Goal: Task Accomplishment & Management: Manage account settings

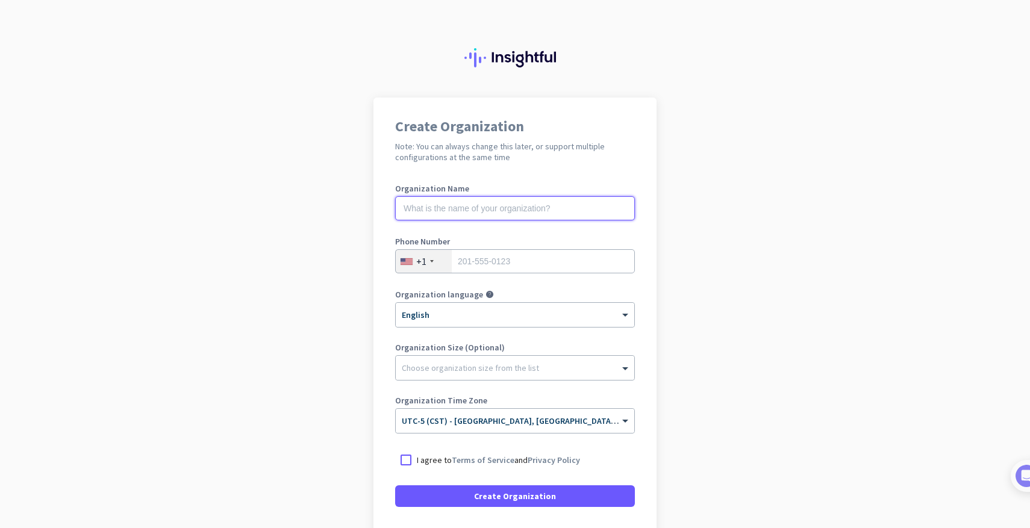
click at [550, 219] on input "text" at bounding box center [515, 208] width 240 height 24
type input "Mercor"
click at [488, 261] on input "tel" at bounding box center [515, 261] width 240 height 24
type input "4"
type input "4696023050"
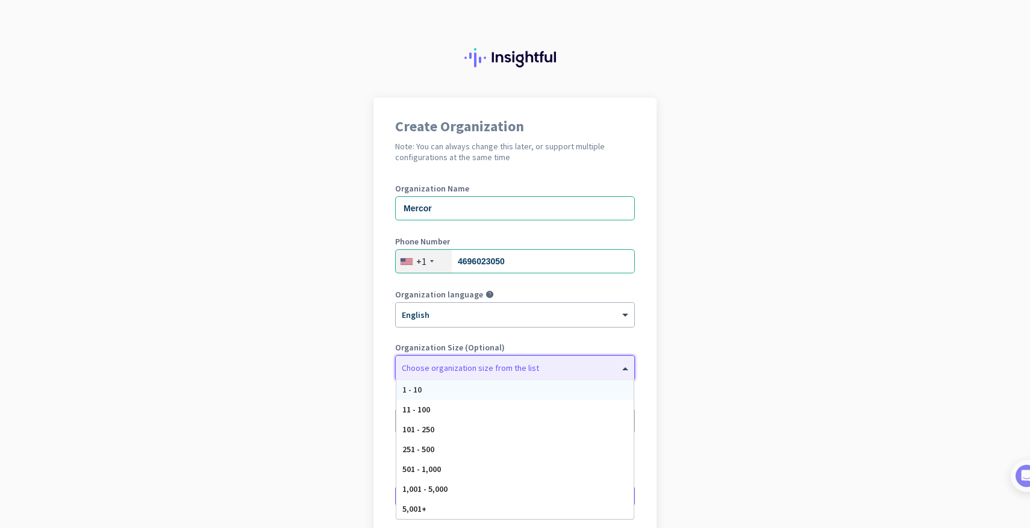
click at [529, 371] on div "Choose organization size from the list" at bounding box center [470, 367] width 137 height 11
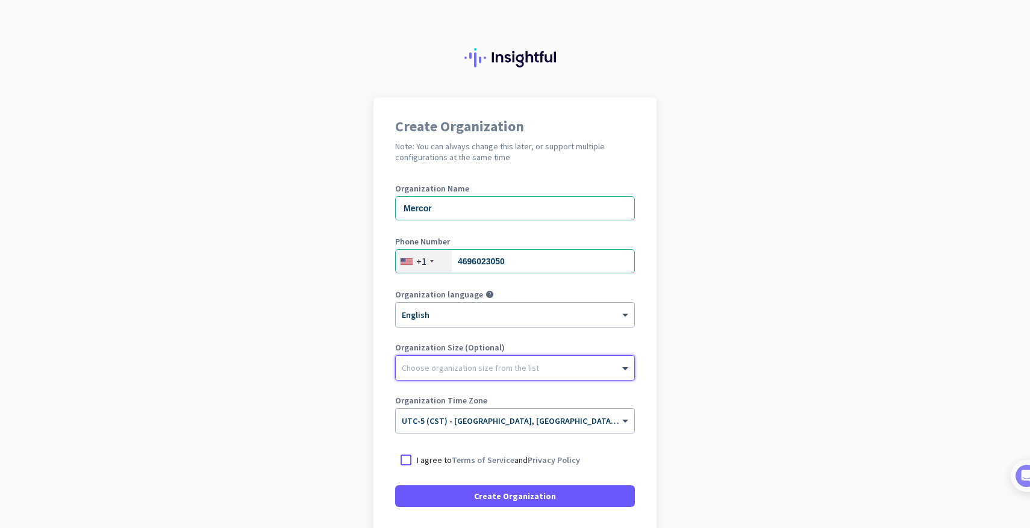
click at [529, 371] on div "Choose organization size from the list" at bounding box center [470, 367] width 137 height 11
click at [721, 356] on app-onboarding-organization "Create Organization Note: You can always change this later, or support multiple…" at bounding box center [515, 358] width 1030 height 521
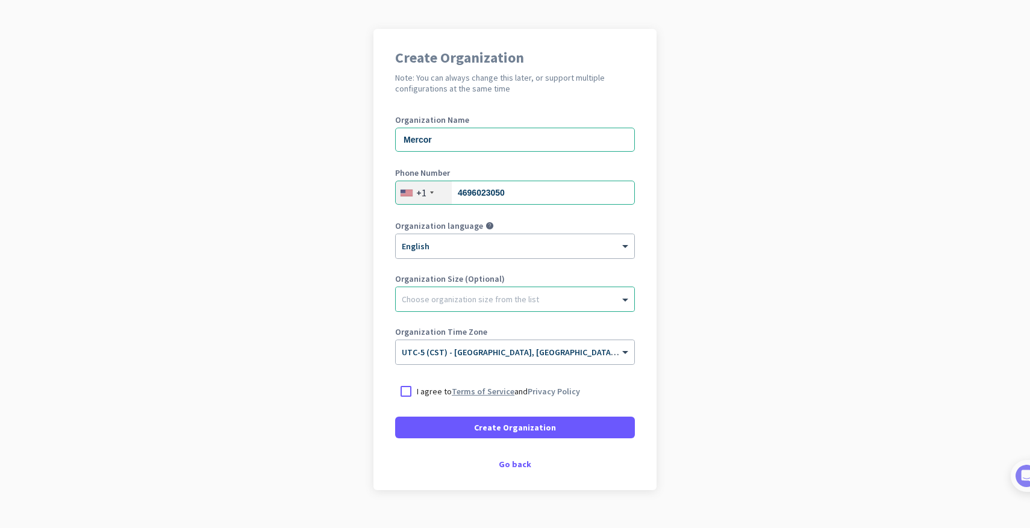
click at [459, 396] on link "Terms of Service" at bounding box center [483, 391] width 63 height 11
click at [408, 393] on div at bounding box center [406, 392] width 22 height 22
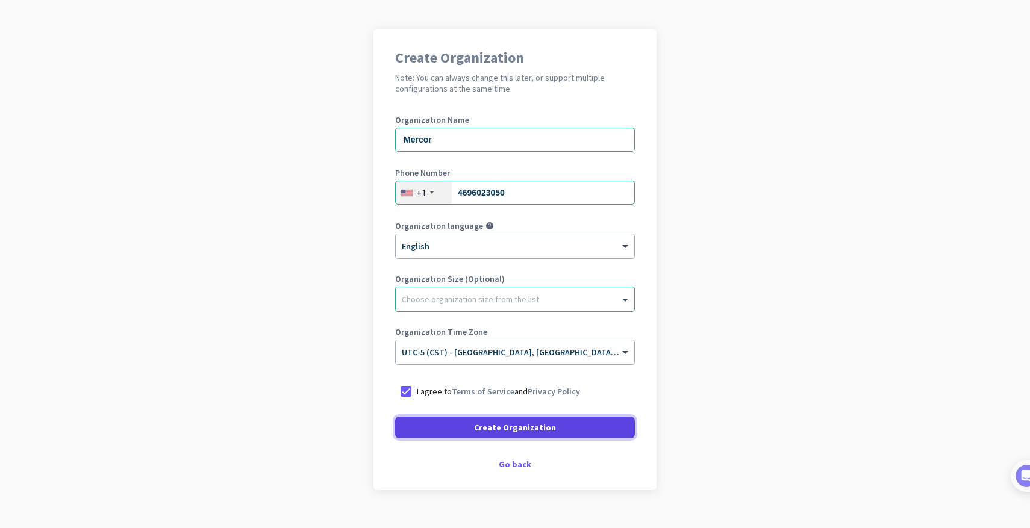
click at [435, 420] on span at bounding box center [515, 427] width 240 height 29
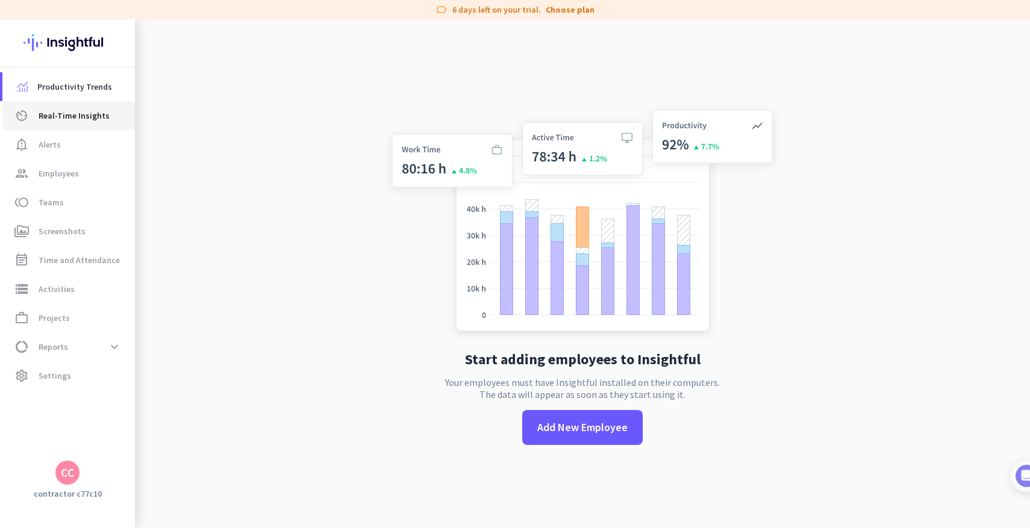
click at [72, 126] on link "av_timer Real-Time Insights" at bounding box center [68, 115] width 132 height 29
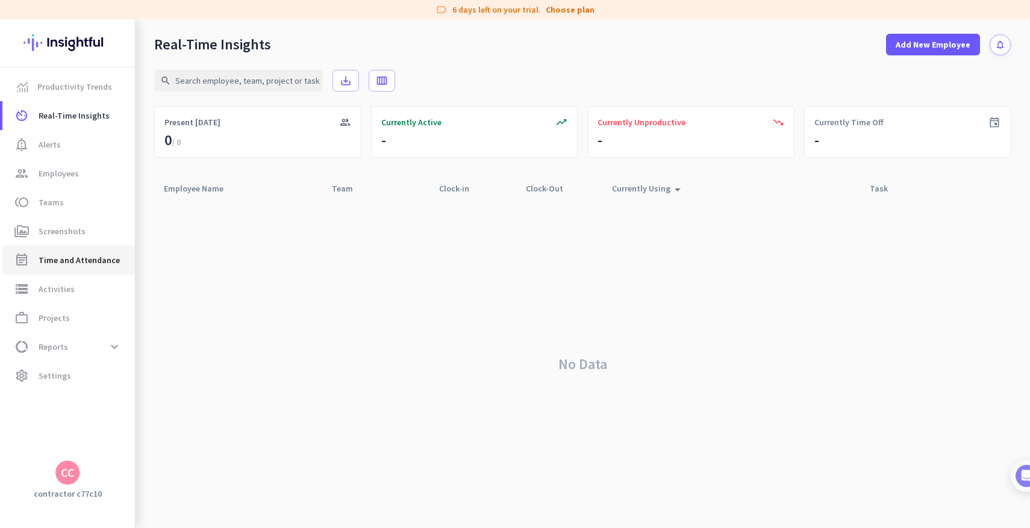
click at [85, 246] on link "event_note Time and Attendance" at bounding box center [68, 260] width 132 height 29
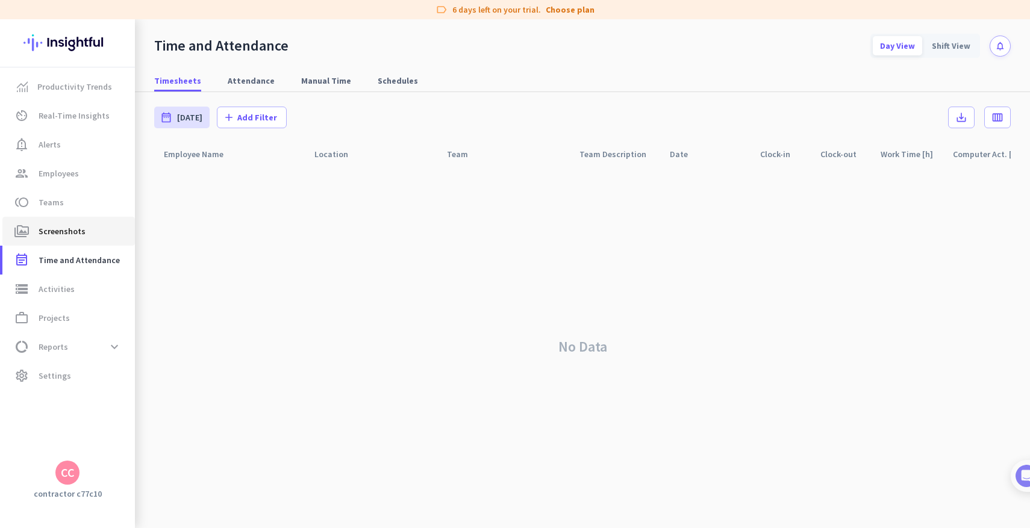
click at [83, 232] on span "perm_media Screenshots" at bounding box center [68, 231] width 113 height 14
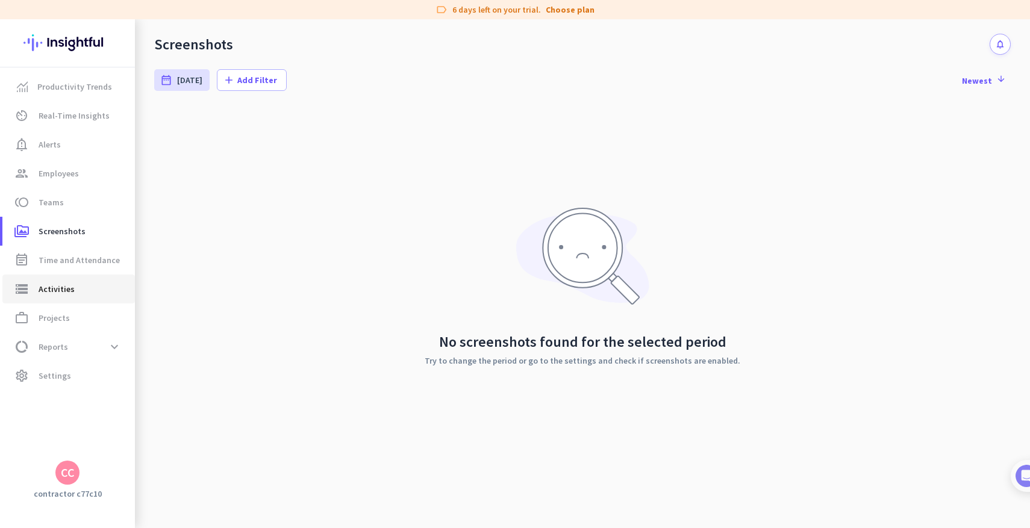
click at [87, 285] on span "storage Activities" at bounding box center [68, 289] width 113 height 14
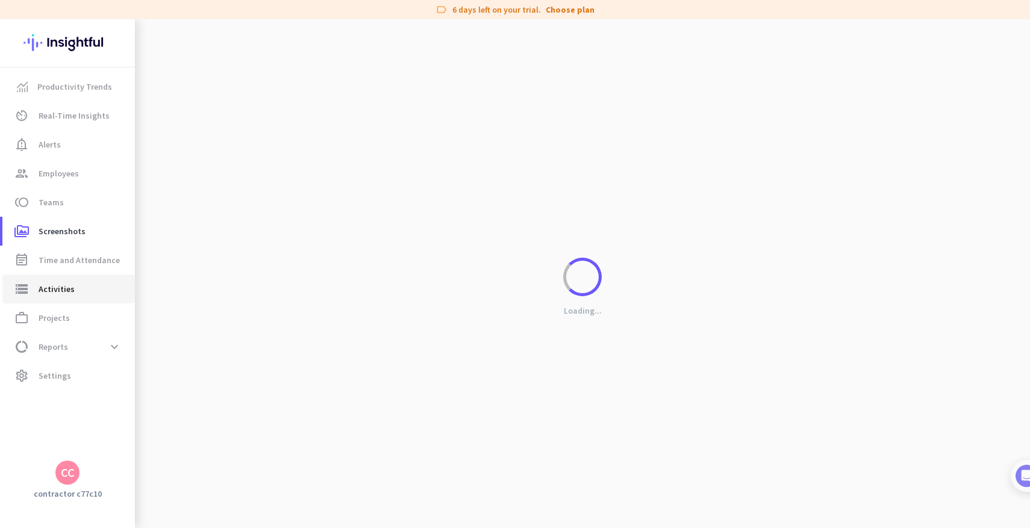
type input "[DATE]"
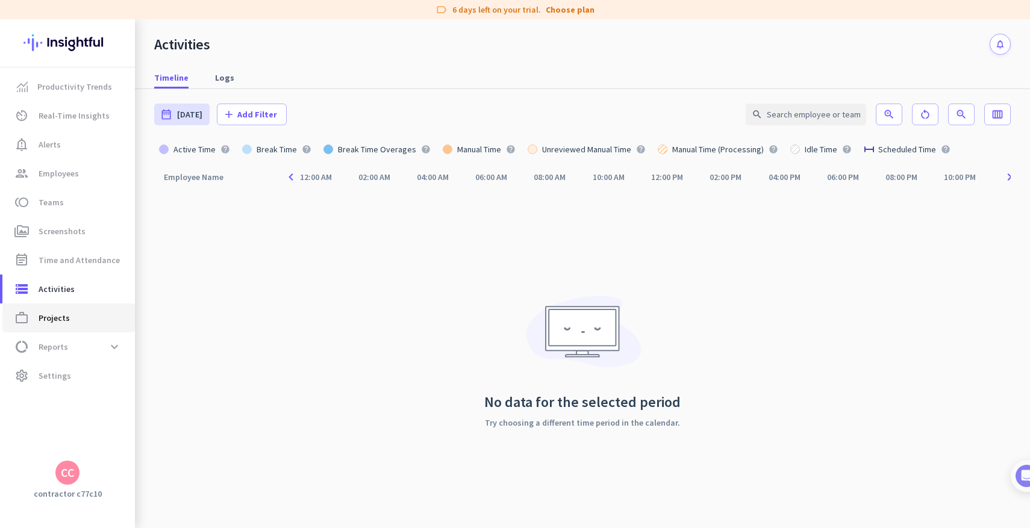
click at [89, 311] on span "work_outline Projects" at bounding box center [68, 318] width 113 height 14
type input "[DATE] - [DATE]"
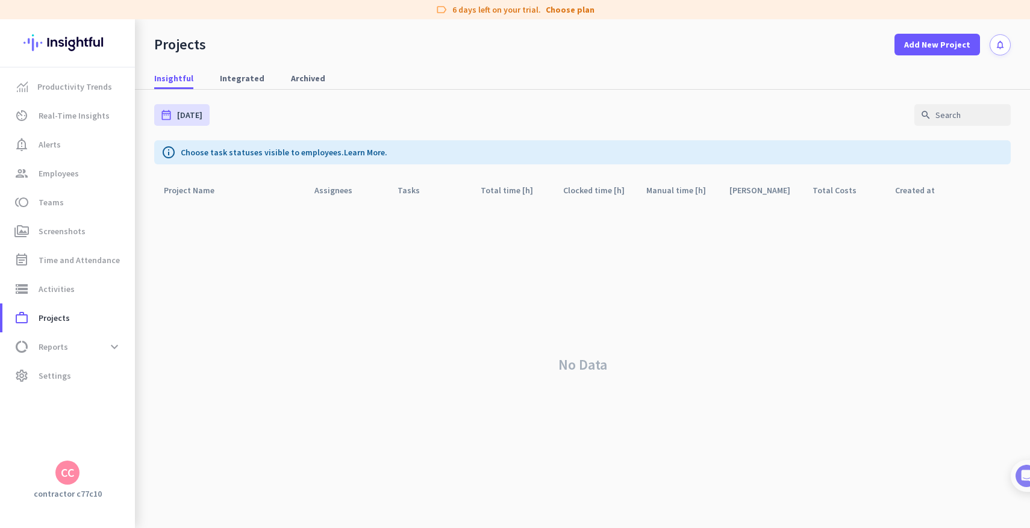
click at [75, 50] on img at bounding box center [67, 42] width 88 height 47
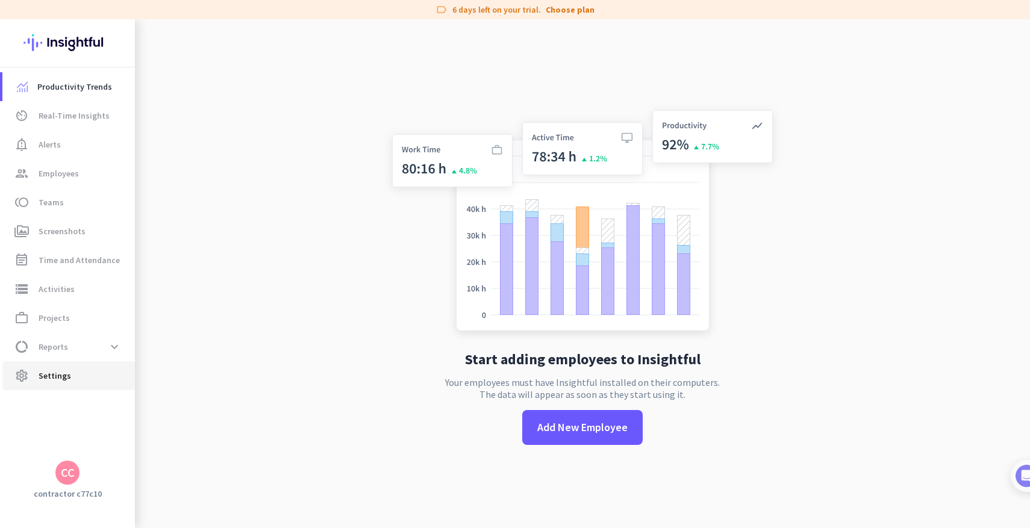
click at [57, 373] on span "Settings" at bounding box center [55, 375] width 33 height 14
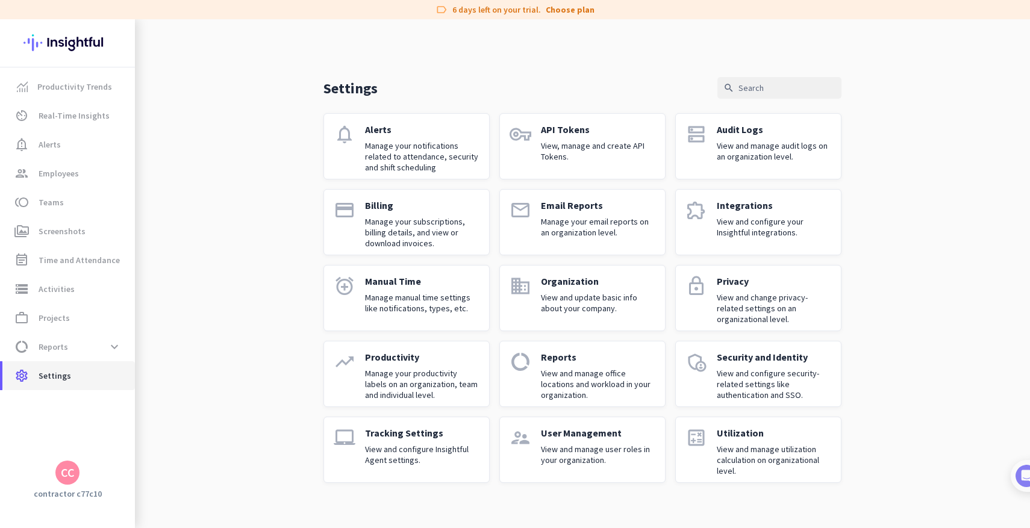
click at [40, 370] on span "Settings" at bounding box center [55, 375] width 33 height 14
click at [49, 46] on img at bounding box center [67, 42] width 88 height 47
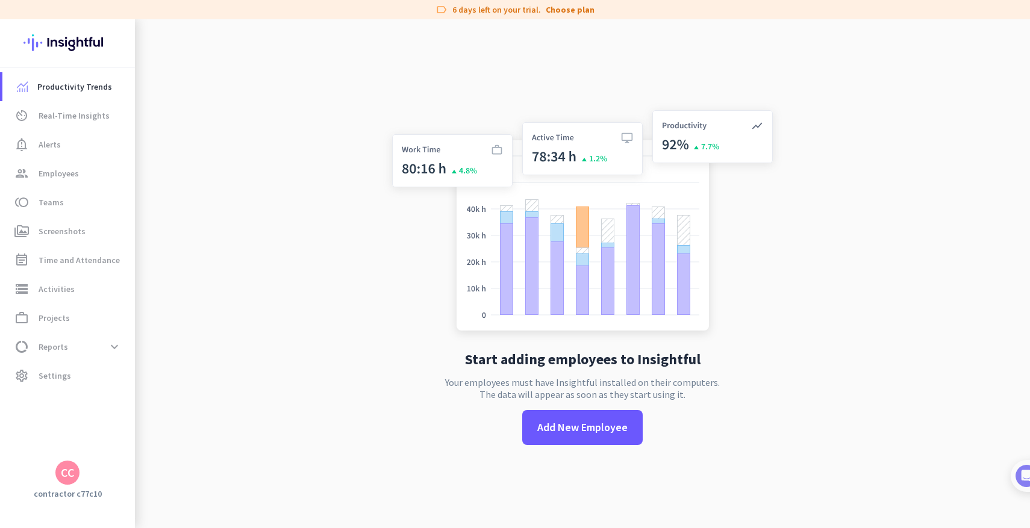
click at [77, 480] on app-letter-avatar "CC" at bounding box center [67, 473] width 24 height 24
click at [115, 456] on span "Sign out" at bounding box center [131, 450] width 92 height 22
